Goal: Task Accomplishment & Management: Complete application form

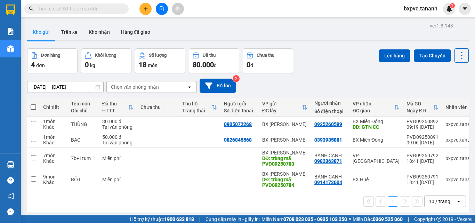
click at [144, 6] on icon "plus" at bounding box center [145, 8] width 5 height 5
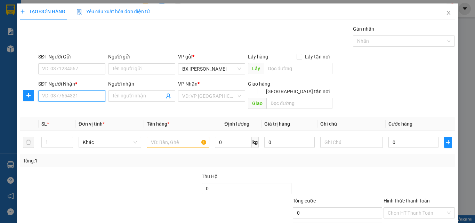
click at [60, 94] on input "SĐT Người Nhận *" at bounding box center [71, 95] width 67 height 11
type input "0979567102"
click at [57, 62] on div "SĐT Người Gửi" at bounding box center [71, 58] width 67 height 10
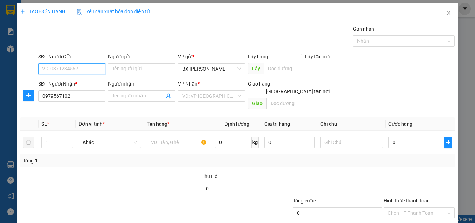
click at [60, 71] on input "SĐT Người Gửi" at bounding box center [71, 68] width 67 height 11
type input "0935987799"
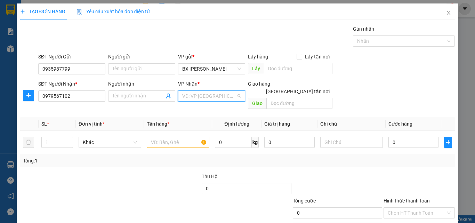
click at [191, 96] on input "search" at bounding box center [209, 96] width 54 height 10
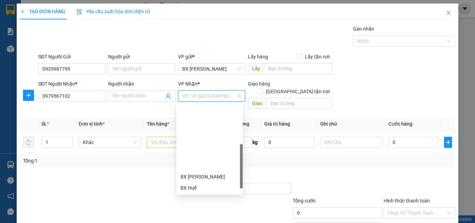
scroll to position [70, 0]
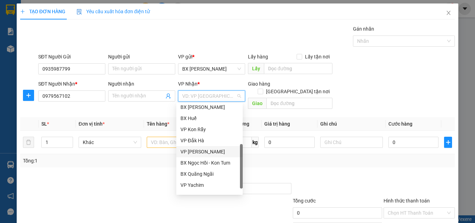
click at [209, 150] on div "VP [PERSON_NAME]" at bounding box center [209, 152] width 58 height 8
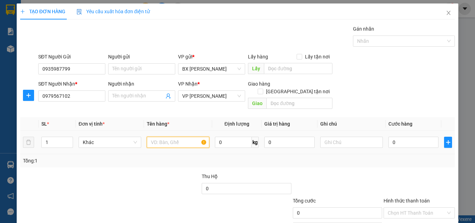
click at [176, 139] on input "text" at bounding box center [178, 142] width 63 height 11
type input "1TG"
click at [392, 137] on input "0" at bounding box center [413, 142] width 50 height 11
type input "5"
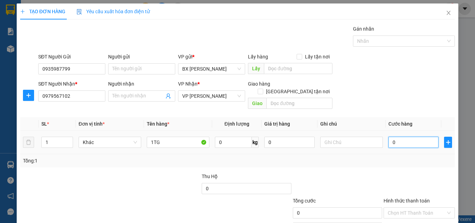
type input "5"
type input "50"
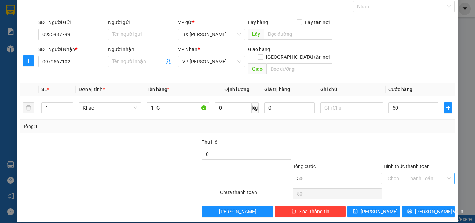
type input "50.000"
click at [399, 173] on input "Hình thức thanh toán" at bounding box center [417, 178] width 58 height 10
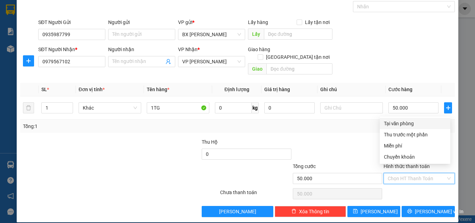
click at [392, 121] on div "Tại văn phòng" at bounding box center [415, 124] width 62 height 8
type input "0"
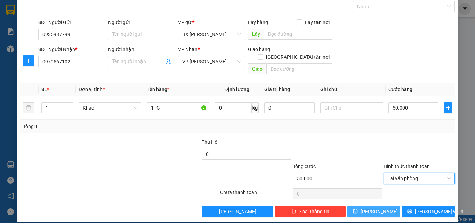
click at [370, 208] on span "[PERSON_NAME]" at bounding box center [379, 212] width 37 height 8
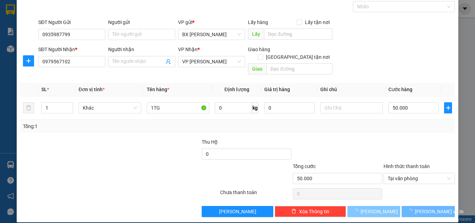
type input "0"
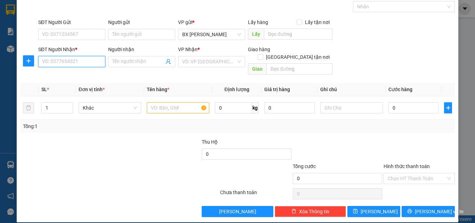
click at [77, 60] on input "SĐT Người Nhận *" at bounding box center [71, 61] width 67 height 11
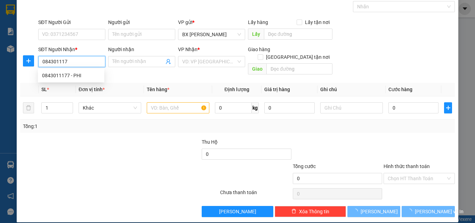
type input "0843011177"
click at [83, 74] on div "0843011177 - PHI" at bounding box center [71, 76] width 58 height 8
type input "PHI"
type input "CHỢ TRE"
type input "60.000"
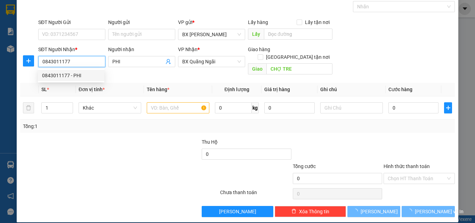
type input "60.000"
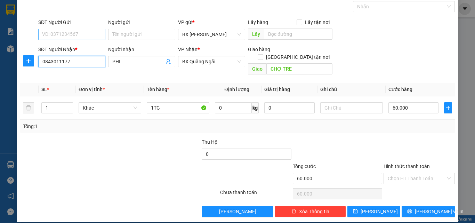
type input "0843011177"
click at [78, 33] on input "SĐT Người Gửi" at bounding box center [71, 34] width 67 height 11
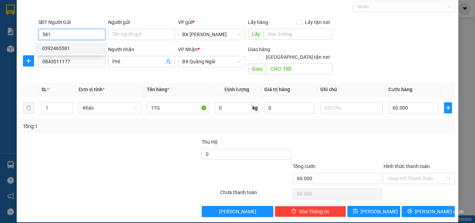
click at [66, 47] on div "0392465581" at bounding box center [71, 49] width 58 height 8
type input "0392465581"
type input "80.000"
type input "0392465581"
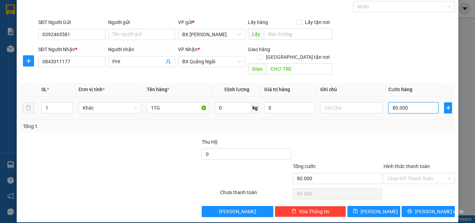
click at [408, 102] on input "80.000" at bounding box center [413, 107] width 50 height 11
type input "6"
type input "60"
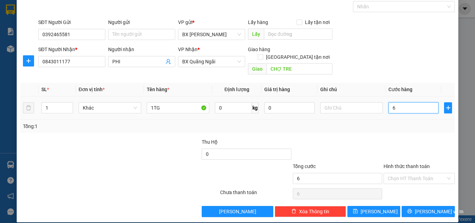
type input "60"
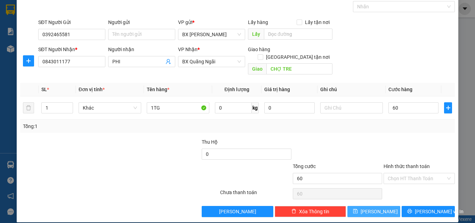
type input "60.000"
click at [371, 208] on span "[PERSON_NAME]" at bounding box center [379, 212] width 37 height 8
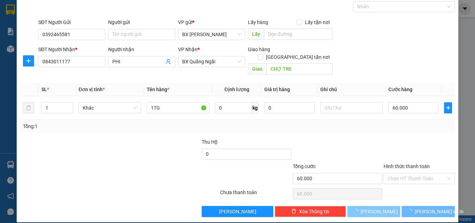
type input "0"
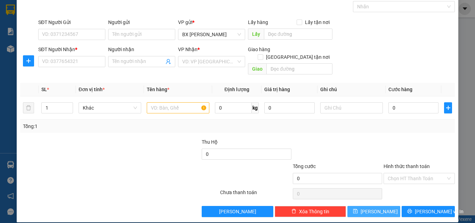
scroll to position [0, 0]
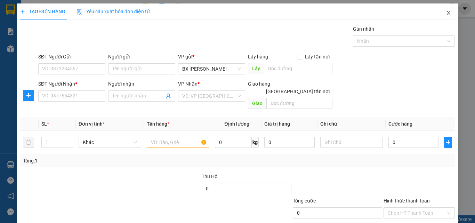
click at [447, 14] on icon "close" at bounding box center [449, 13] width 4 height 4
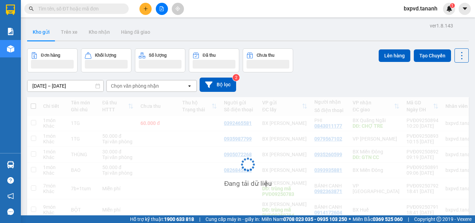
click at [88, 6] on input "text" at bounding box center [79, 9] width 82 height 8
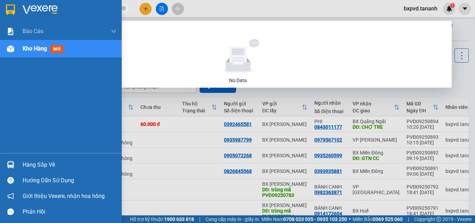
drag, startPoint x: 87, startPoint y: 7, endPoint x: 10, endPoint y: 9, distance: 76.9
click at [10, 9] on section "Kết quả tìm kiếm ( 0 ) Bộ lọc No Data 0989213723 bxpvd.tananh 1 Báo cáo Báo cáo…" at bounding box center [237, 111] width 475 height 223
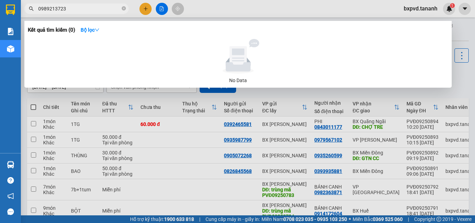
click at [289, 95] on div at bounding box center [237, 111] width 475 height 223
drag, startPoint x: 80, startPoint y: 8, endPoint x: 0, endPoint y: 10, distance: 80.0
click at [0, 10] on section "Kết quả tìm kiếm ( 0 ) Bộ lọc No Data 0989213723 bxpvd.tananh 1 Báo cáo Báo cáo…" at bounding box center [237, 111] width 475 height 223
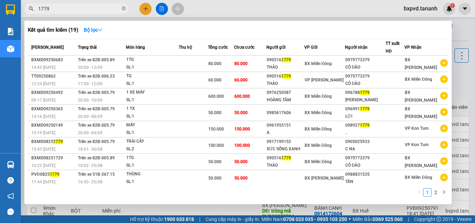
click at [38, 8] on input "1779" at bounding box center [79, 9] width 82 height 8
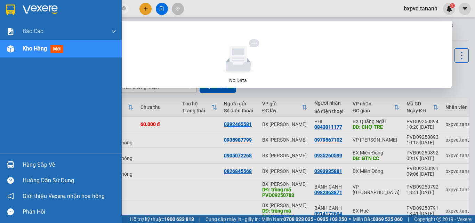
drag, startPoint x: 76, startPoint y: 11, endPoint x: 0, endPoint y: 10, distance: 76.5
click at [0, 10] on section "Kết quả tìm kiếm ( 0 ) Bộ lọc No Data 0971901779 bxpvd.tananh 1 Báo cáo Báo cáo…" at bounding box center [237, 111] width 475 height 223
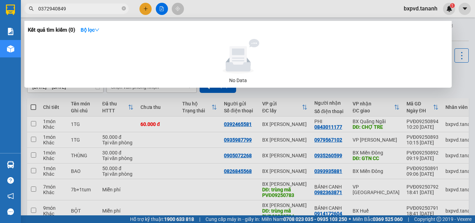
type input "0372940849"
click at [428, 13] on div at bounding box center [237, 111] width 475 height 223
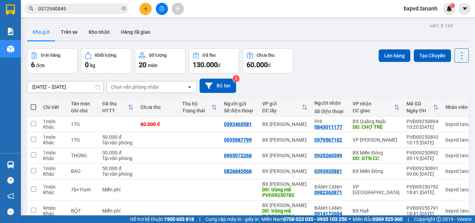
click at [421, 8] on span "bxpvd.tananh" at bounding box center [420, 8] width 45 height 9
click at [422, 22] on span "Đăng xuất" at bounding box center [424, 22] width 30 height 8
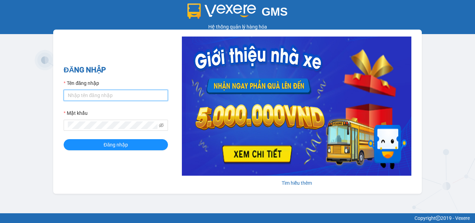
click at [91, 95] on input "Tên đăng nhập" at bounding box center [116, 95] width 104 height 11
type input "vpdt.tananh"
click at [64, 139] on button "Đăng nhập" at bounding box center [116, 144] width 104 height 11
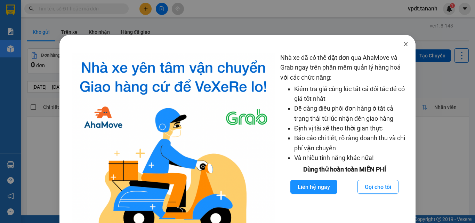
click at [404, 42] on icon "close" at bounding box center [406, 44] width 6 height 6
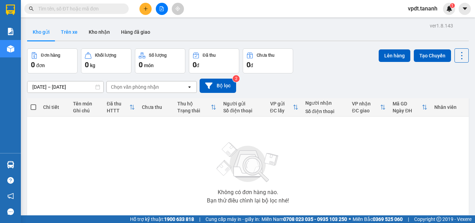
click at [68, 33] on button "Trên xe" at bounding box center [69, 32] width 28 height 17
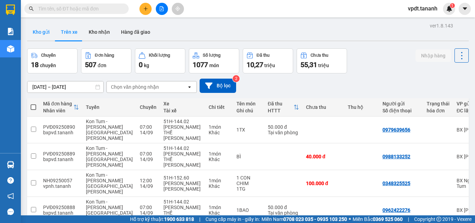
click at [40, 35] on button "Kho gửi" at bounding box center [41, 32] width 28 height 17
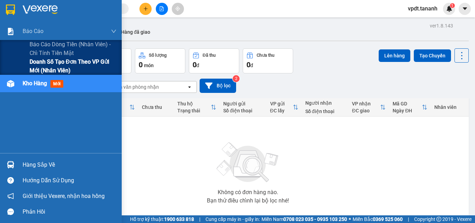
click at [35, 62] on span "Doanh số tạo đơn theo VP gửi mới (nhân viên)" at bounding box center [73, 65] width 87 height 17
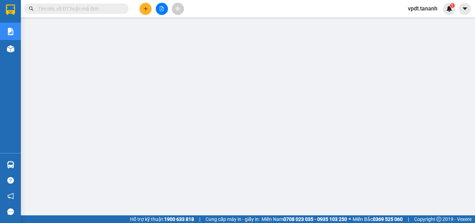
click at [423, 8] on span "vpdt.tananh" at bounding box center [422, 8] width 41 height 9
click at [427, 22] on span "Đăng xuất" at bounding box center [426, 22] width 29 height 8
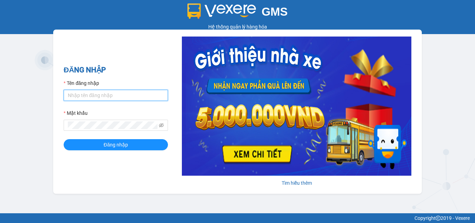
click at [88, 97] on input "Tên đăng nhập" at bounding box center [116, 95] width 104 height 11
type input "bxpvd.tananh"
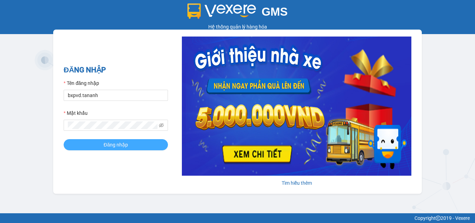
click at [105, 146] on span "Đăng nhập" at bounding box center [116, 145] width 24 height 8
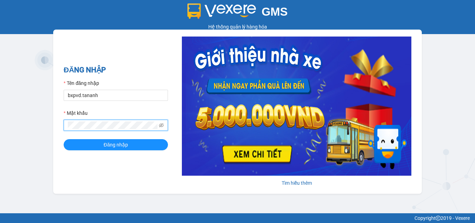
click at [64, 139] on button "Đăng nhập" at bounding box center [116, 144] width 104 height 11
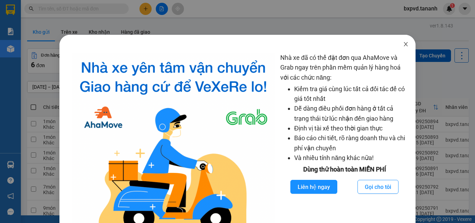
click at [403, 43] on icon "close" at bounding box center [406, 44] width 6 height 6
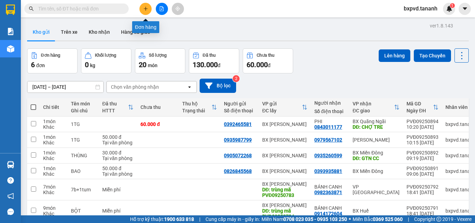
click at [143, 7] on icon "plus" at bounding box center [145, 8] width 5 height 5
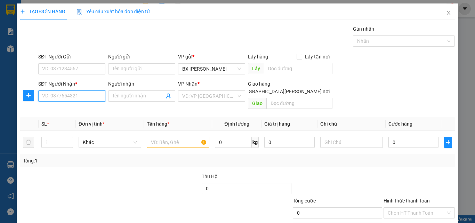
click at [70, 95] on input "SĐT Người Nhận *" at bounding box center [71, 95] width 67 height 11
type input "0978835181"
click at [171, 137] on input "text" at bounding box center [178, 142] width 63 height 11
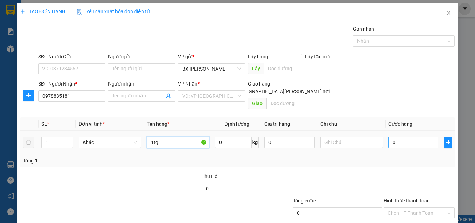
type input "1tg"
click at [403, 137] on input "0" at bounding box center [413, 142] width 50 height 11
type input "4"
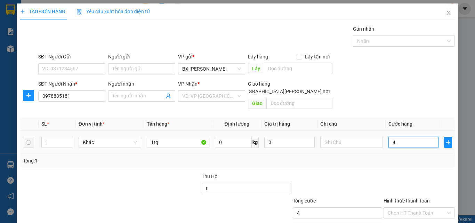
type input "40"
type input "40.000"
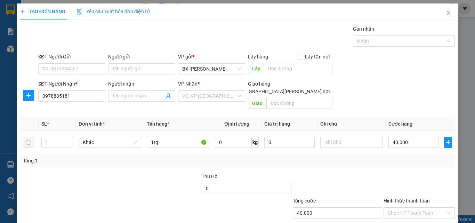
click at [192, 89] on div "VP Nhận *" at bounding box center [211, 85] width 67 height 10
click at [196, 92] on input "search" at bounding box center [209, 96] width 54 height 10
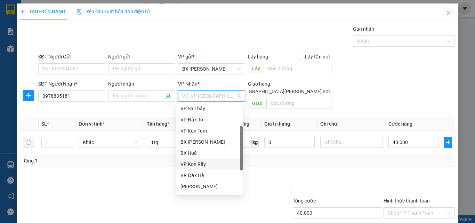
scroll to position [78, 0]
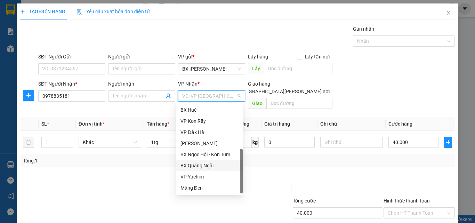
click at [208, 165] on div "BX Quãng Ngãi" at bounding box center [209, 166] width 58 height 8
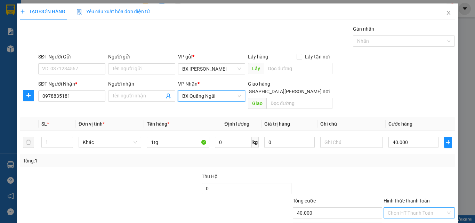
click at [409, 208] on input "Hình thức thanh toán" at bounding box center [417, 213] width 58 height 10
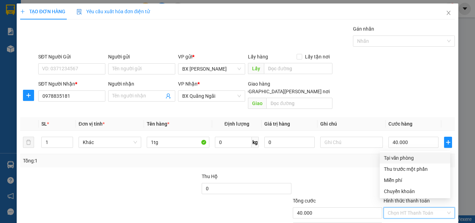
click at [395, 154] on div "Tại văn phòng" at bounding box center [415, 158] width 62 height 8
type input "0"
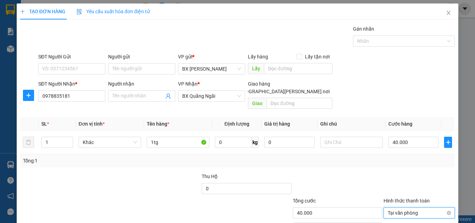
scroll to position [34, 0]
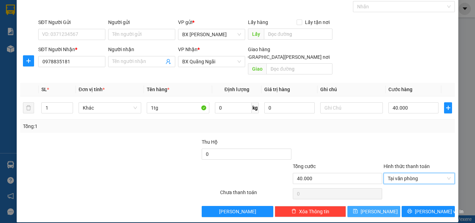
click at [357, 209] on icon "save" at bounding box center [355, 211] width 5 height 5
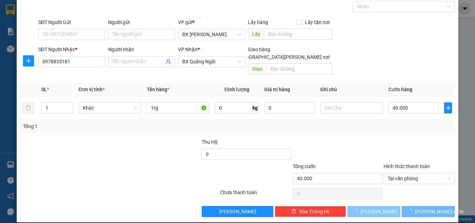
type input "0"
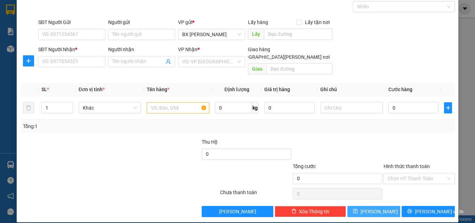
scroll to position [0, 0]
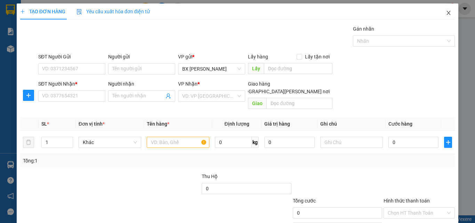
click at [443, 9] on span "Close" at bounding box center [448, 12] width 19 height 19
